Goal: Transaction & Acquisition: Purchase product/service

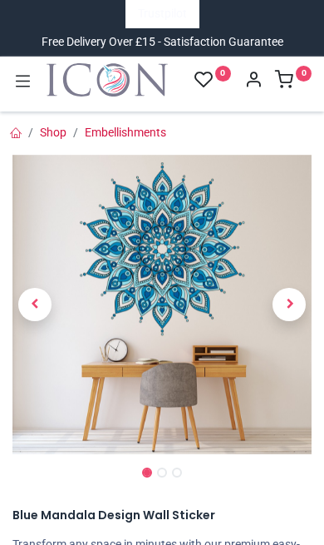
click at [289, 297] on span "Next" at bounding box center [289, 304] width 33 height 33
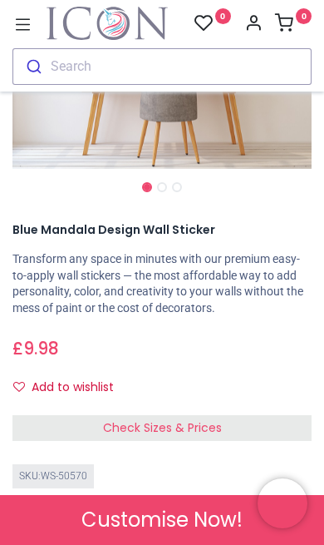
scroll to position [302, 0]
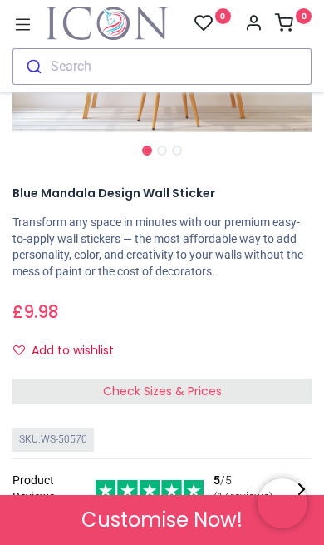
click at [182, 390] on span "Check Sizes & Prices" at bounding box center [162, 391] width 119 height 17
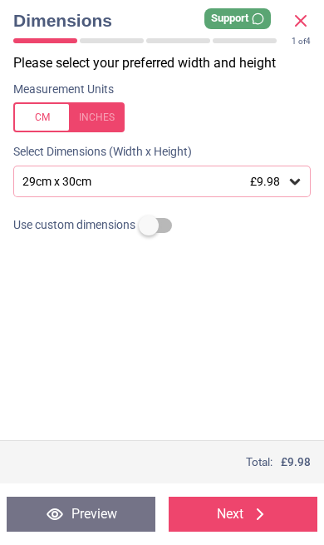
click at [288, 187] on icon at bounding box center [295, 181] width 17 height 17
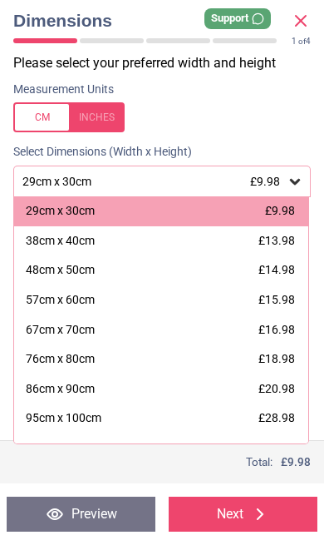
scroll to position [6, 0]
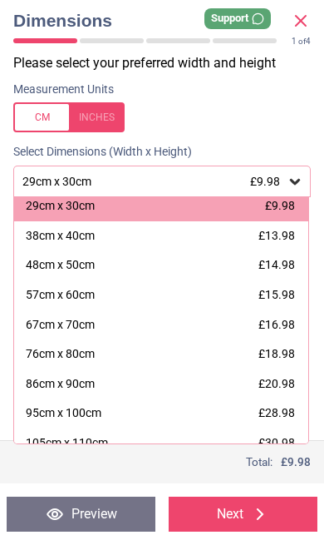
click at [246, 512] on button "Next" at bounding box center [243, 513] width 149 height 35
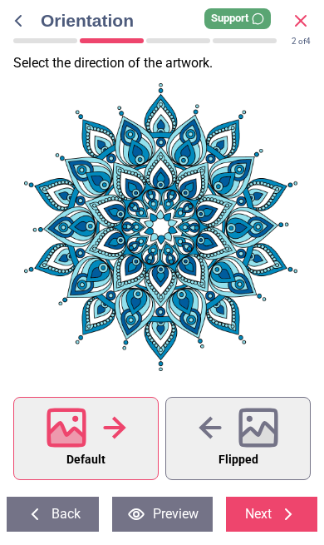
click at [268, 436] on icon at bounding box center [258, 436] width 36 height 29
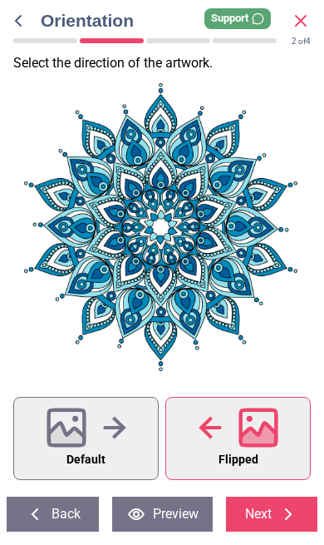
click at [264, 443] on icon at bounding box center [258, 436] width 36 height 29
click at [113, 452] on button "Default" at bounding box center [86, 438] width 146 height 83
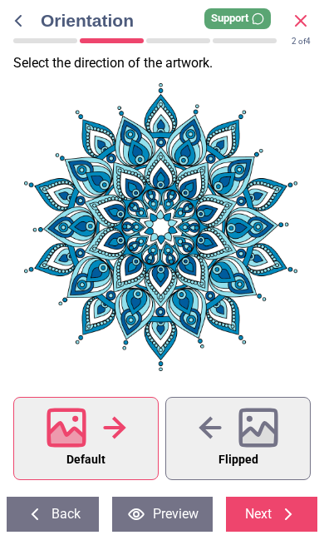
click at [249, 455] on span "Flipped" at bounding box center [239, 460] width 40 height 22
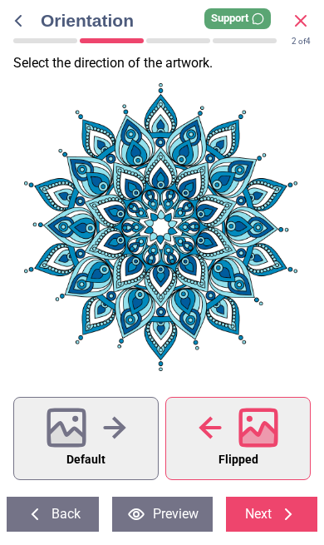
click at [112, 450] on button "Default" at bounding box center [86, 438] width 146 height 83
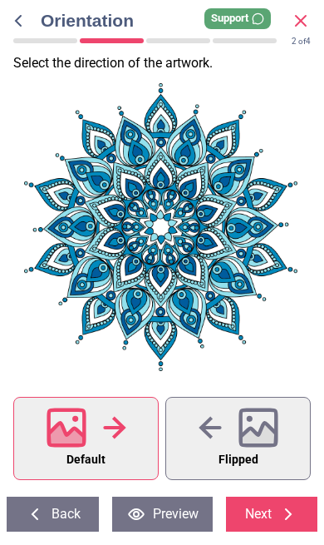
scroll to position [-1, 0]
click at [259, 451] on span "Flipped" at bounding box center [239, 460] width 40 height 22
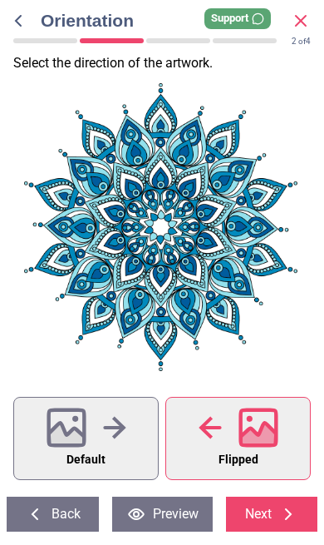
click at [282, 525] on button "Next" at bounding box center [272, 513] width 92 height 35
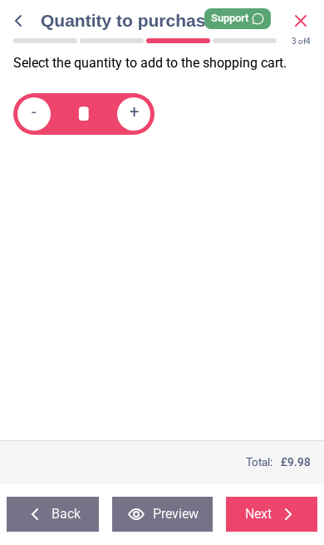
click at [268, 515] on button "Next" at bounding box center [272, 513] width 92 height 35
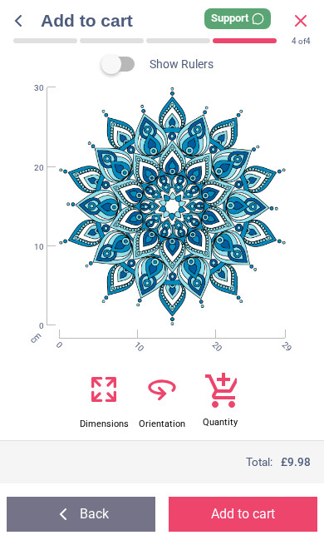
click at [269, 515] on button "Add to cart" at bounding box center [243, 513] width 149 height 35
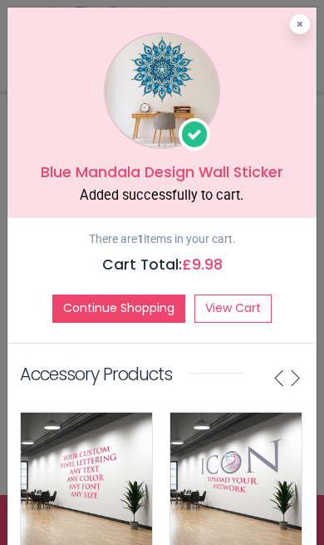
click at [299, 25] on icon at bounding box center [300, 24] width 7 height 8
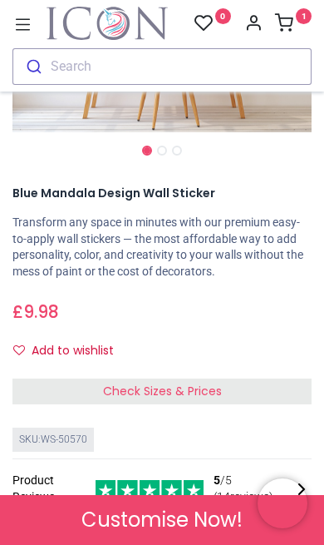
click at [291, 13] on icon at bounding box center [284, 22] width 18 height 18
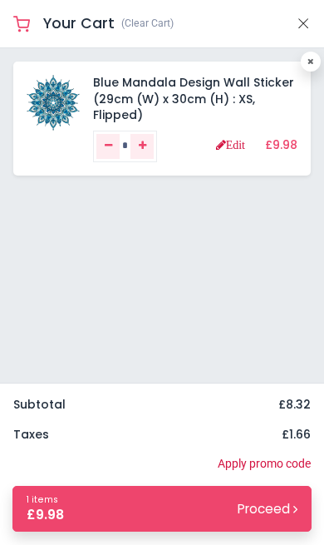
click at [269, 507] on small "Proceed" at bounding box center [268, 508] width 60 height 17
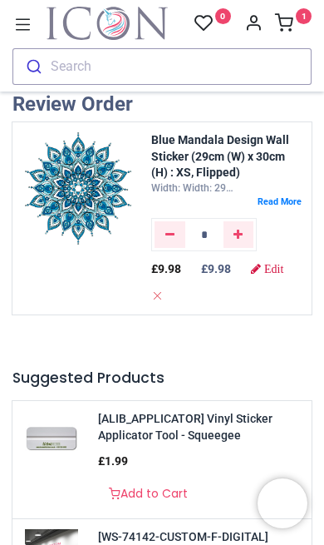
scroll to position [9, 0]
